Goal: Information Seeking & Learning: Learn about a topic

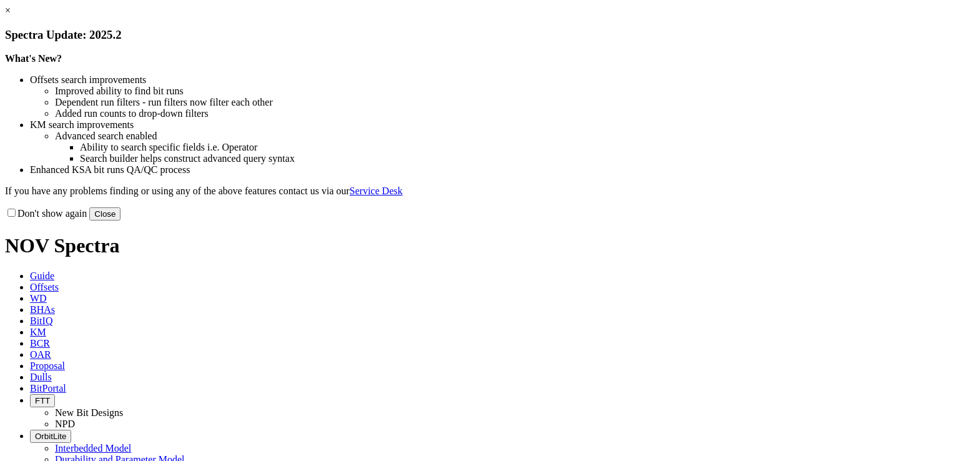
click at [121, 220] on button "Close" at bounding box center [104, 213] width 31 height 13
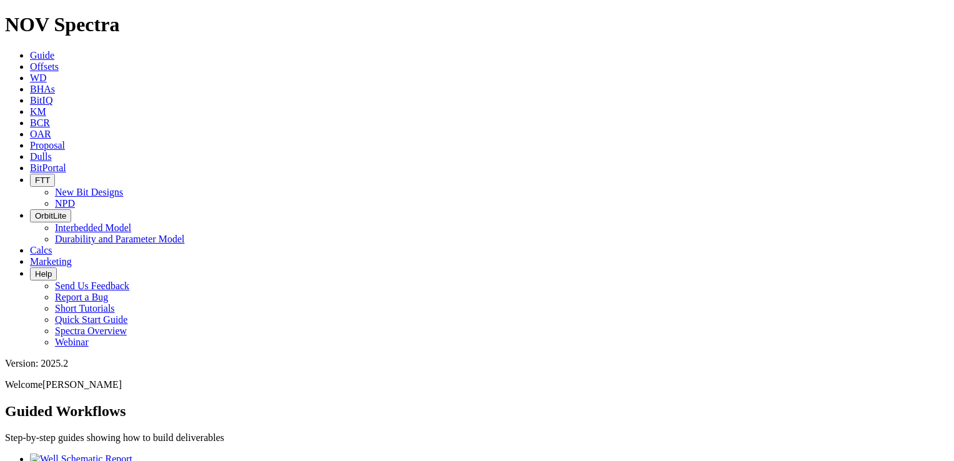
click at [59, 61] on span "Offsets" at bounding box center [44, 66] width 29 height 11
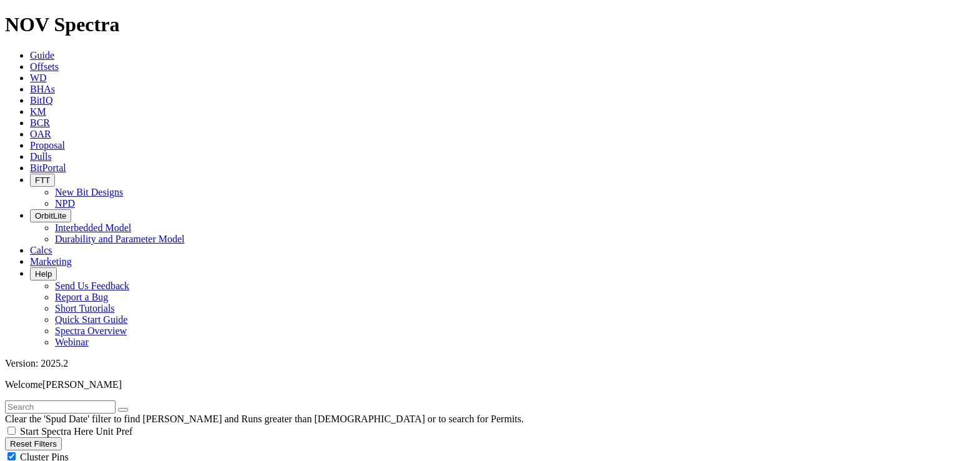
click at [81, 400] on input "text" at bounding box center [60, 406] width 111 height 13
click at [87, 400] on input "text" at bounding box center [60, 406] width 111 height 13
click at [105, 400] on input "text" at bounding box center [60, 406] width 111 height 13
click at [87, 400] on div "Clear the 'Spud Date' filter to find [PERSON_NAME] and Runs greater than [DEMOG…" at bounding box center [477, 412] width 944 height 24
click at [84, 400] on input "text" at bounding box center [60, 406] width 111 height 13
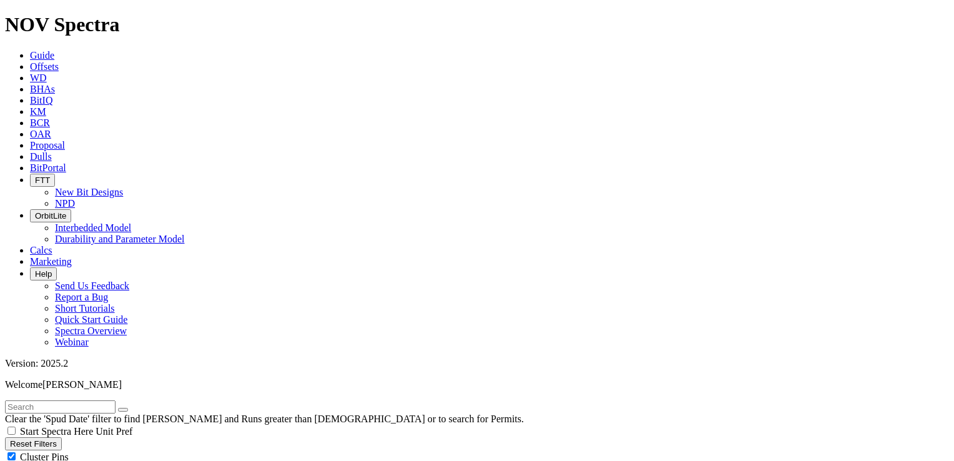
click at [84, 400] on input "text" at bounding box center [60, 406] width 111 height 13
type input "j"
click at [116, 400] on input "text" at bounding box center [60, 406] width 111 height 13
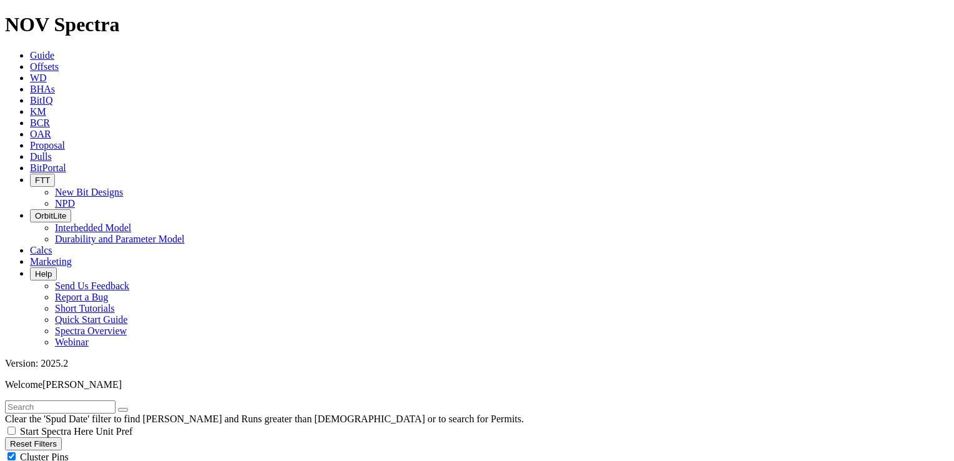
click at [64, 400] on input "text" at bounding box center [60, 406] width 111 height 13
type input "SUK-0010"
click at [131, 408] on button "submit" at bounding box center [136, 410] width 10 height 4
radio input "true"
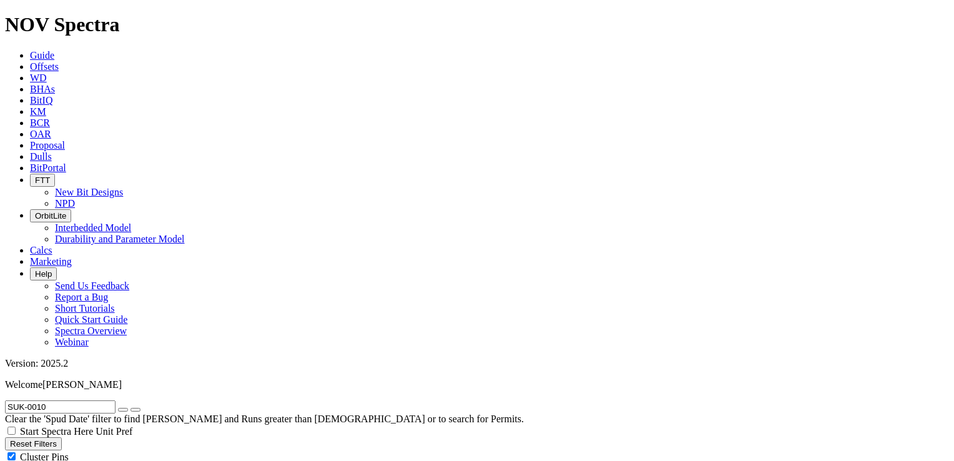
radio input "false"
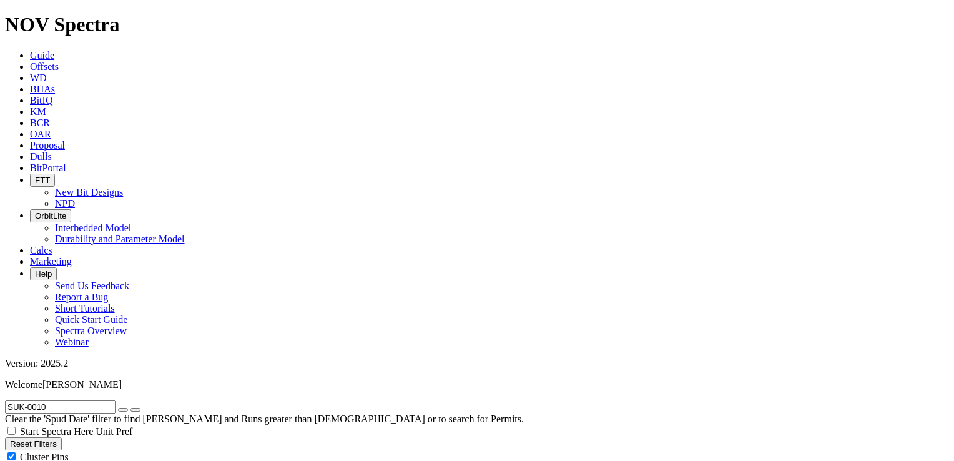
drag, startPoint x: 72, startPoint y: 48, endPoint x: -2, endPoint y: 27, distance: 77.1
